Goal: Find specific page/section: Find specific page/section

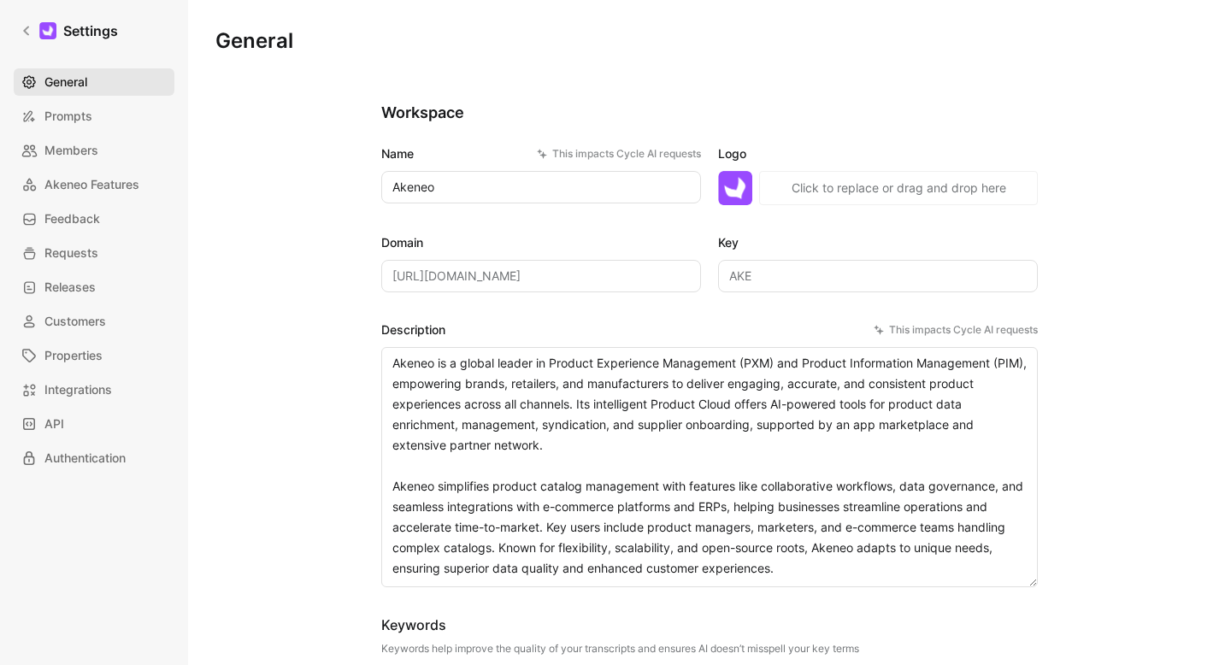
click at [76, 92] on link "General" at bounding box center [94, 81] width 161 height 27
click at [29, 28] on icon at bounding box center [27, 31] width 12 height 12
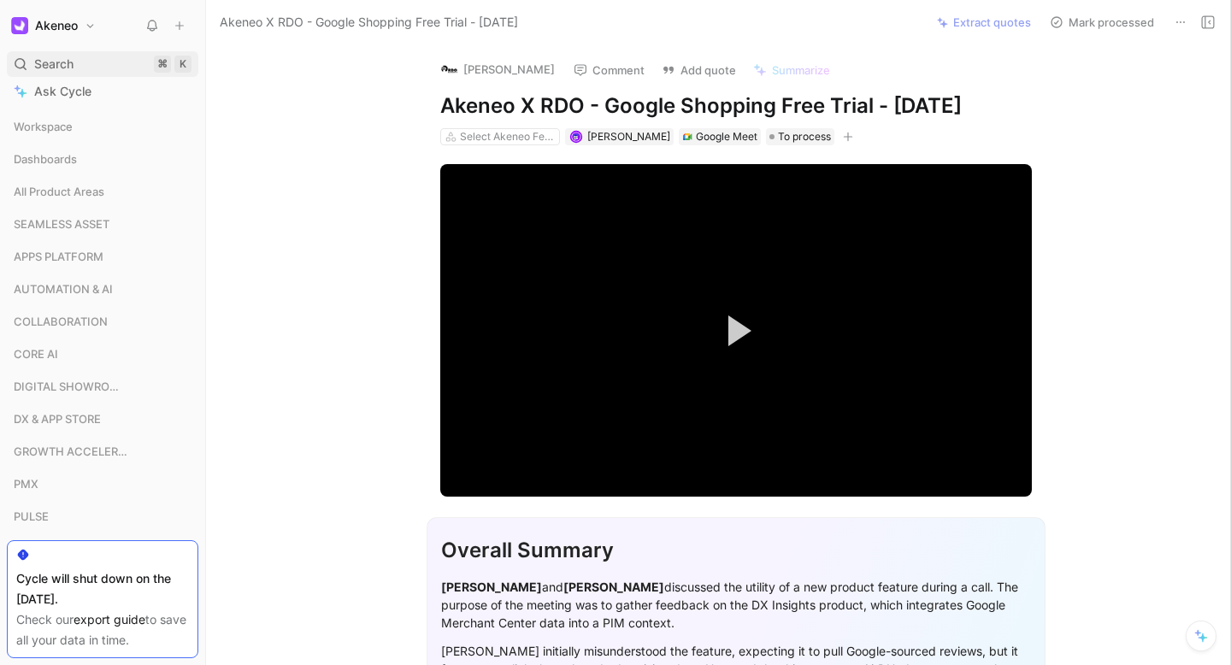
click at [71, 70] on span "Search" at bounding box center [53, 64] width 39 height 21
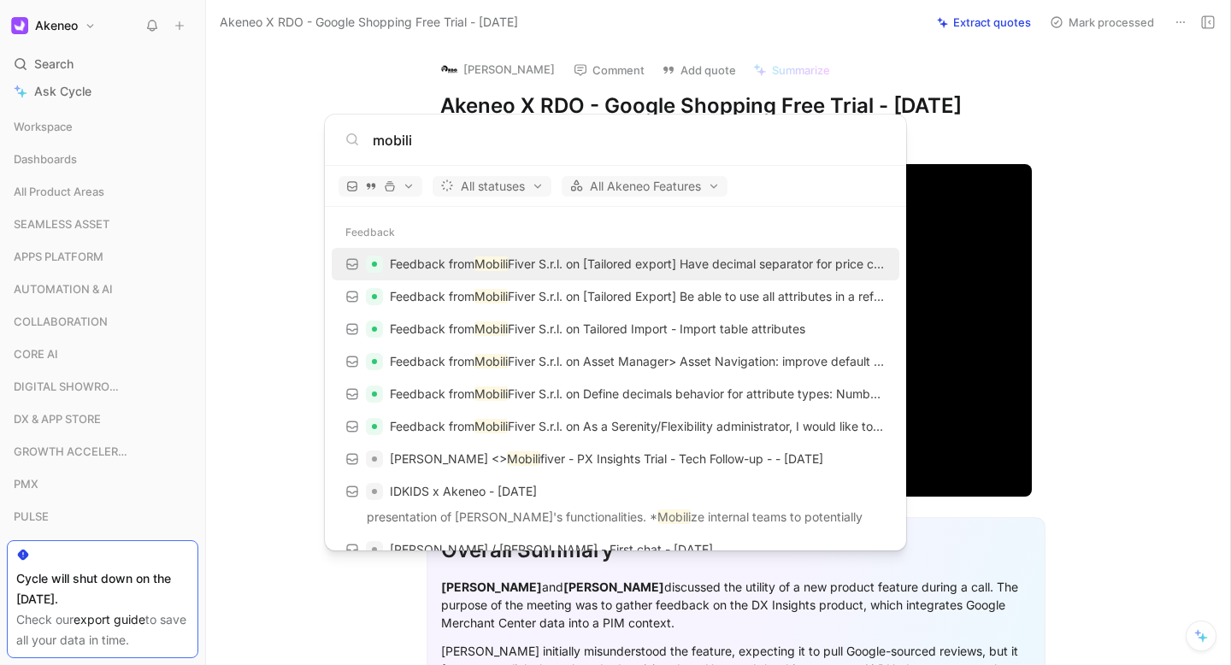
type input "mobili"
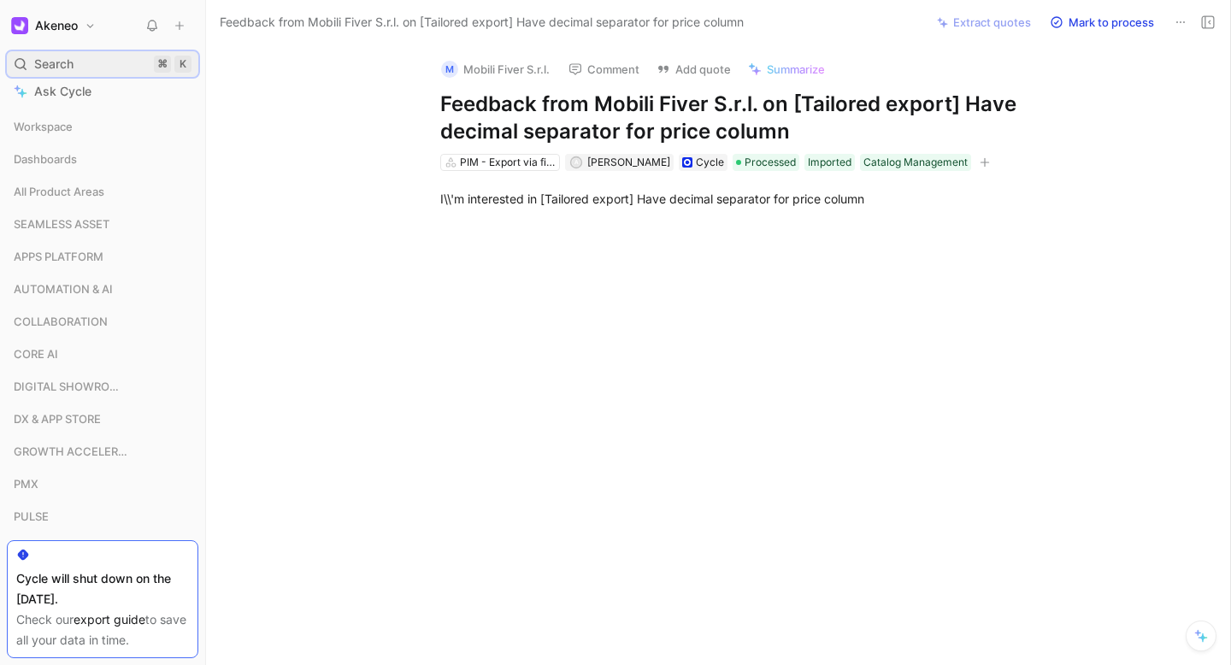
click at [59, 53] on div "Search ⌘ K" at bounding box center [102, 64] width 191 height 26
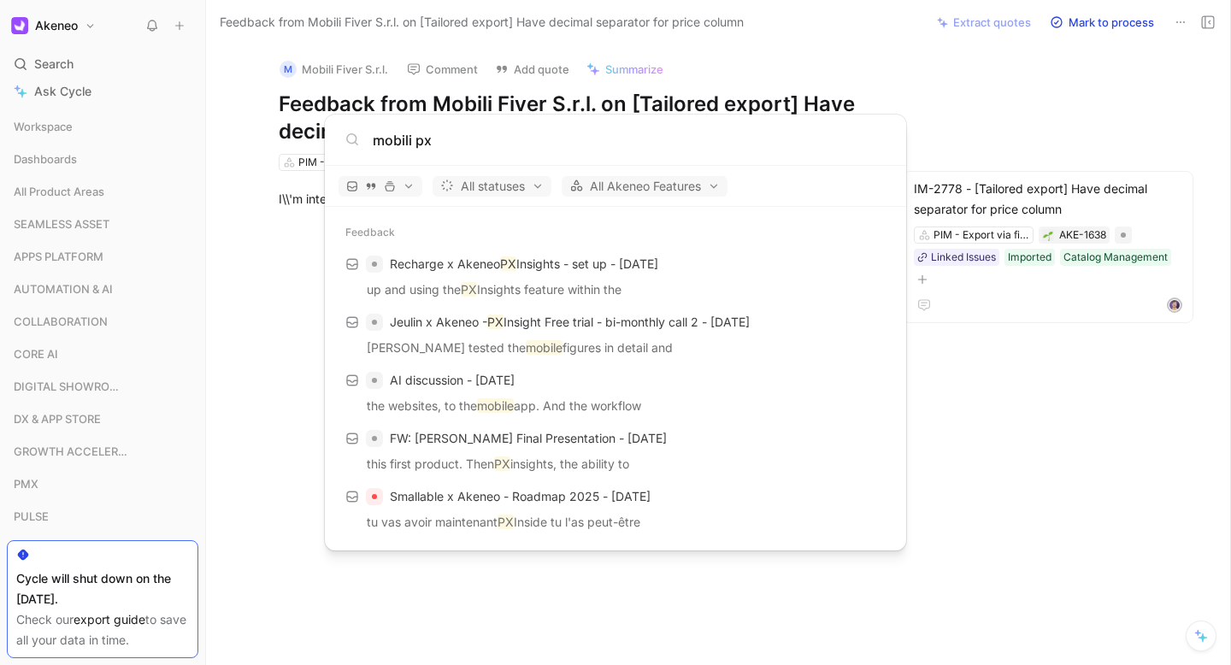
type input "mobili px"
click at [267, 398] on body "Akeneo Search ⌘ K Ask Cycle Workspace Dashboards All Product Areas SEAMLESS ASS…" at bounding box center [615, 332] width 1231 height 665
